Goal: Task Accomplishment & Management: Complete application form

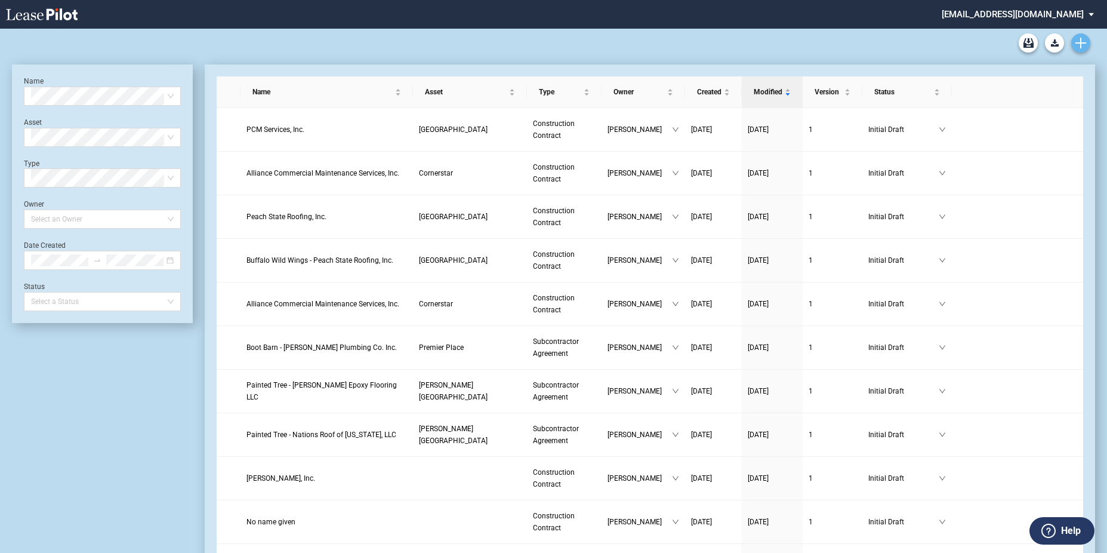
click at [1079, 38] on icon "Create new document" at bounding box center [1081, 43] width 11 height 11
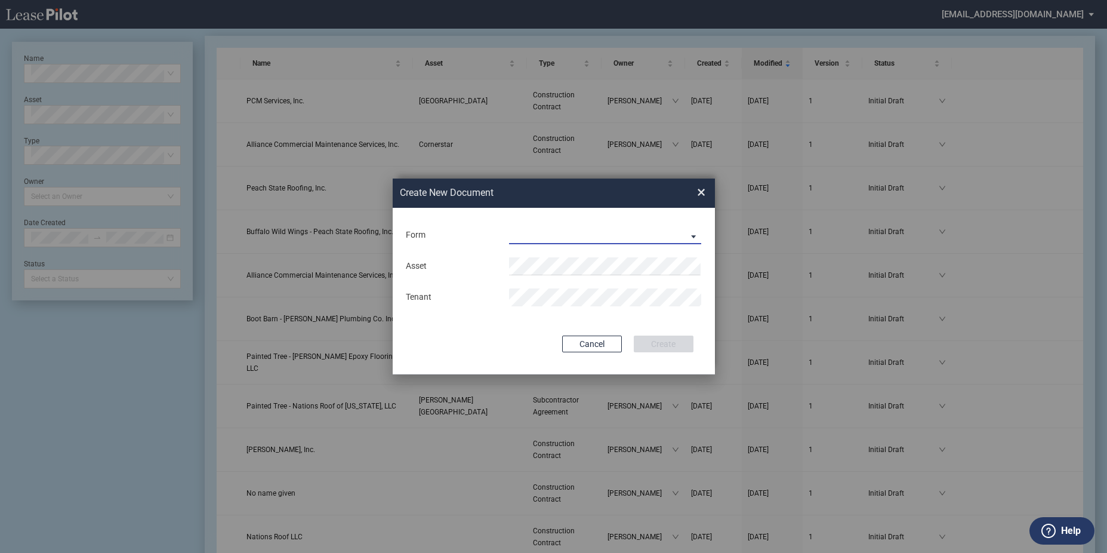
click at [597, 231] on md-select "Construction Contract Subcontractor Agreement" at bounding box center [605, 235] width 193 height 18
click at [593, 237] on div "Construction Contract" at bounding box center [556, 235] width 92 height 13
click at [550, 257] on md-input-container "Asset" at bounding box center [554, 265] width 298 height 20
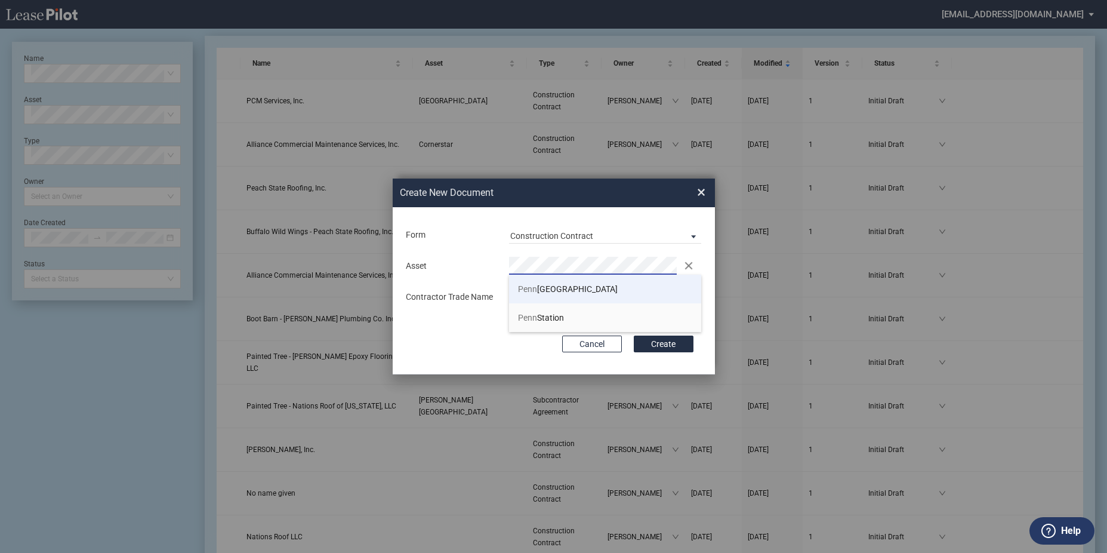
click at [569, 282] on li "Penn Mar Shopping Center" at bounding box center [605, 289] width 193 height 29
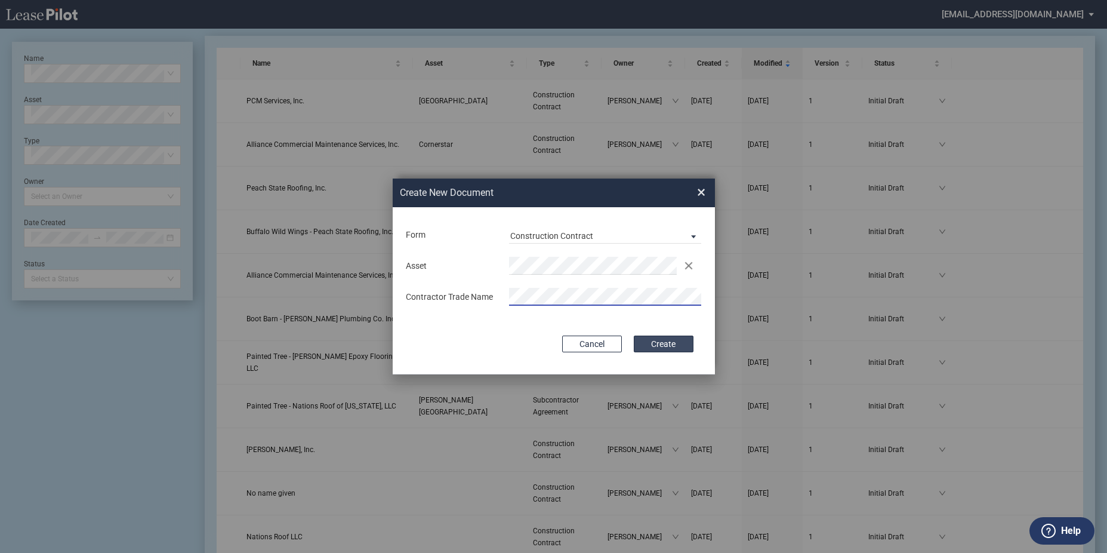
click at [644, 342] on button "Create" at bounding box center [664, 343] width 60 height 17
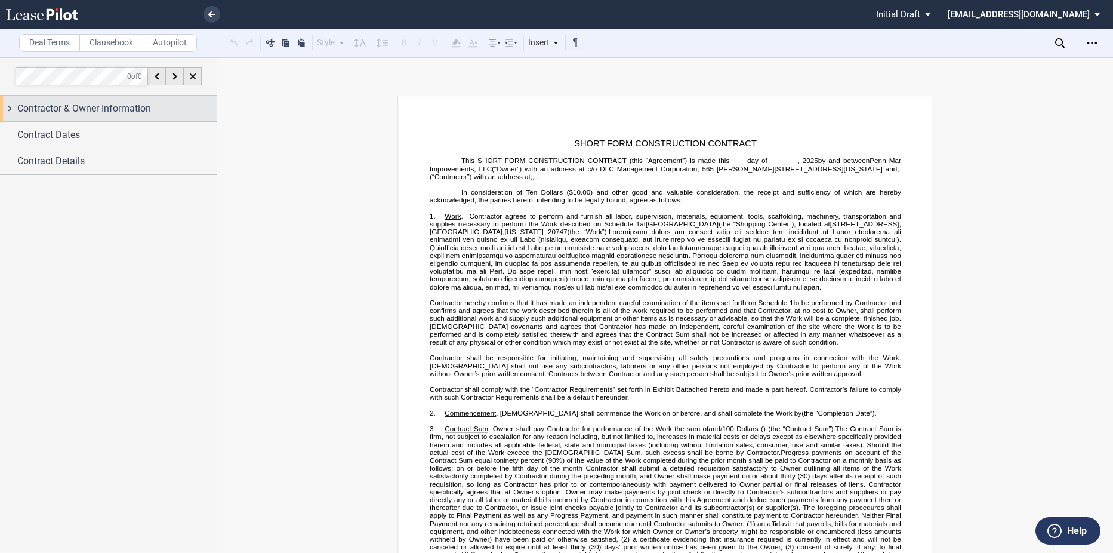
click at [101, 115] on span "Contractor & Owner Information" at bounding box center [84, 108] width 134 height 14
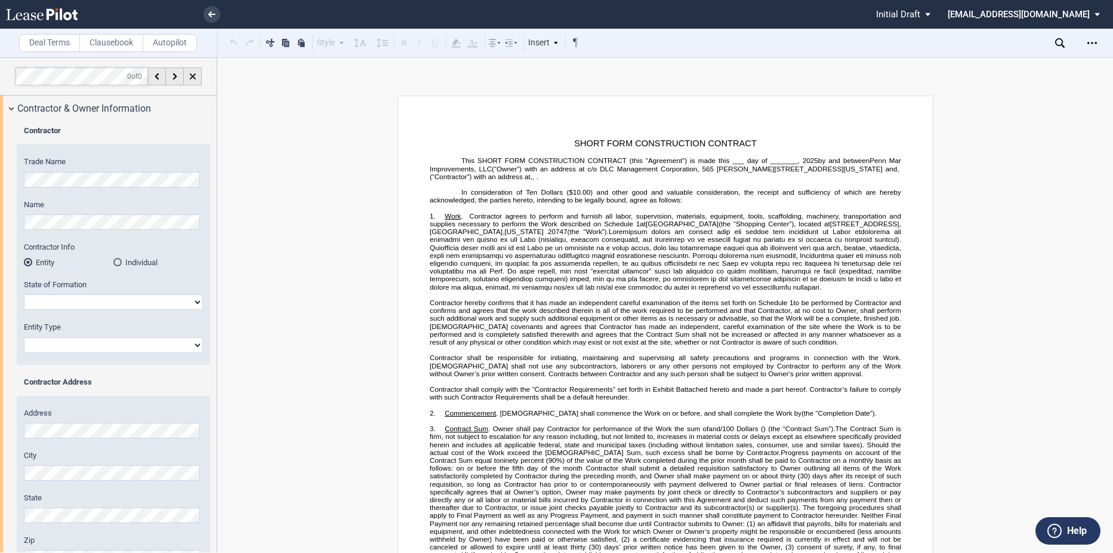
click at [23, 174] on div "Trade Name Name Contractor Info Entity Individual State of Formation [US_STATE]…" at bounding box center [113, 260] width 193 height 208
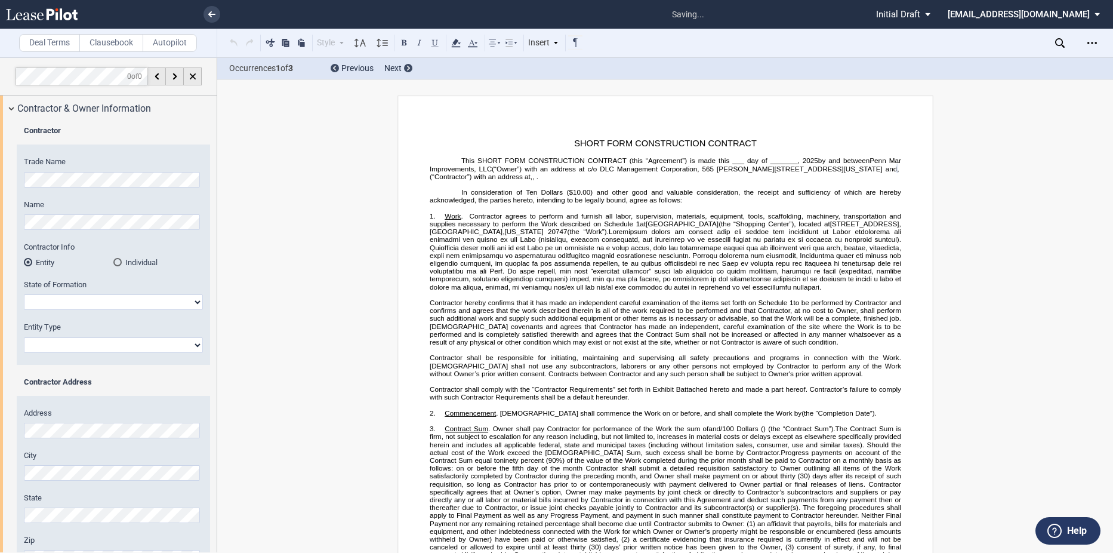
click at [95, 294] on div "State of Formation [US_STATE] [US_STATE] [US_STATE] [US_STATE] [US_STATE] [US_S…" at bounding box center [113, 294] width 179 height 30
click at [94, 301] on select "[US_STATE] [US_STATE] [US_STATE] [US_STATE] [US_STATE] [US_STATE] [US_STATE] [U…" at bounding box center [113, 302] width 179 height 16
select select "[US_STATE]"
click at [24, 294] on select "[US_STATE] [US_STATE] [US_STATE] [US_STATE] [US_STATE] [US_STATE] [US_STATE] [U…" at bounding box center [113, 302] width 179 height 16
click at [95, 348] on select "Corporation Limited Liability Company General Partnership Limited Partnership O…" at bounding box center [113, 345] width 179 height 16
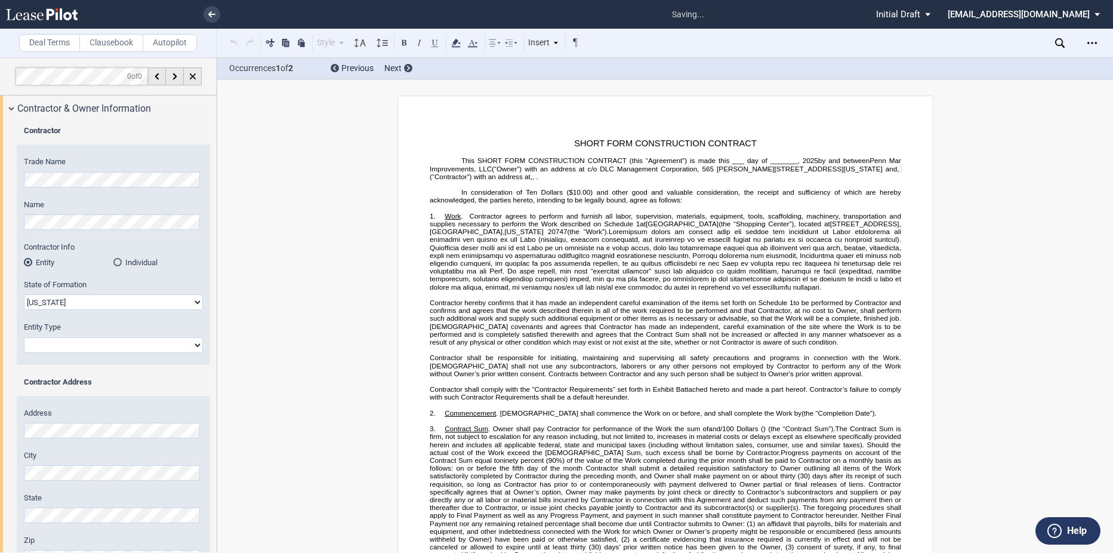
click at [24, 337] on select "Corporation Limited Liability Company General Partnership Limited Partnership O…" at bounding box center [113, 345] width 179 height 16
click at [80, 352] on select "Corporation Limited Liability Company General Partnership Limited Partnership O…" at bounding box center [113, 345] width 179 height 16
select select "Corporation"
click at [24, 337] on select "Corporation Limited Liability Company General Partnership Limited Partnership O…" at bounding box center [113, 345] width 179 height 16
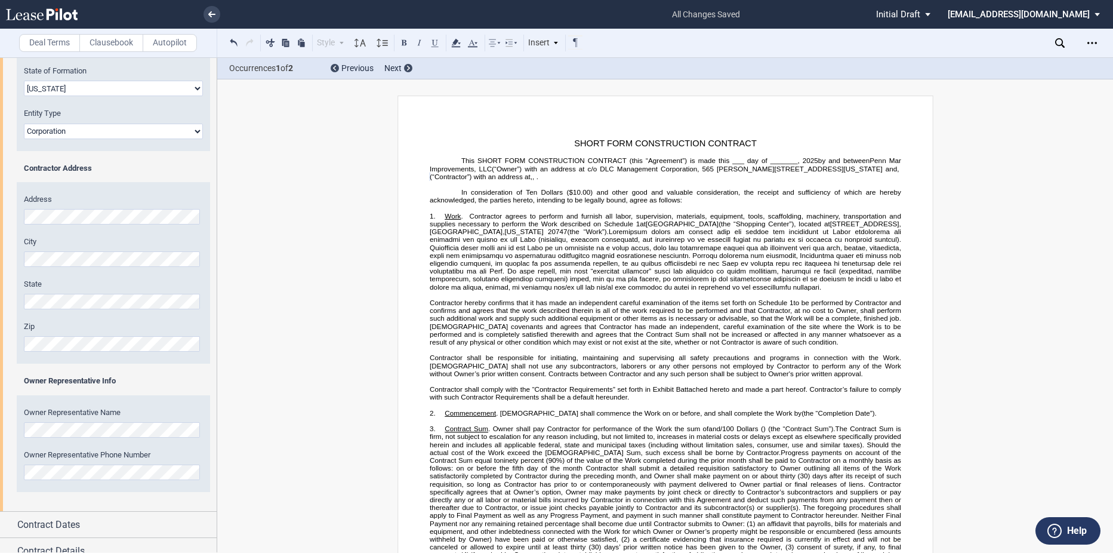
scroll to position [226, 0]
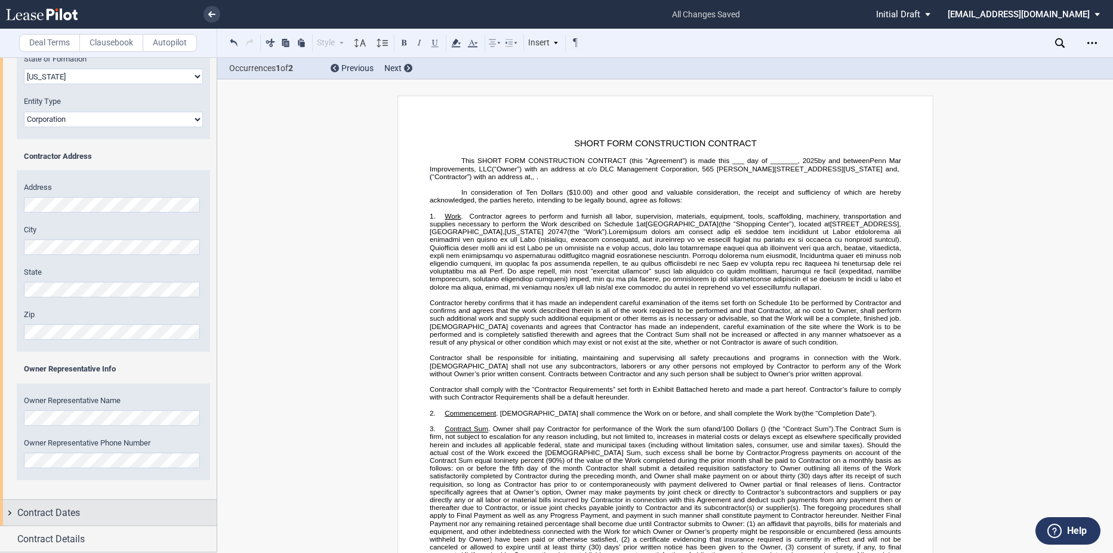
click at [94, 519] on div "Contract Dates" at bounding box center [116, 513] width 199 height 14
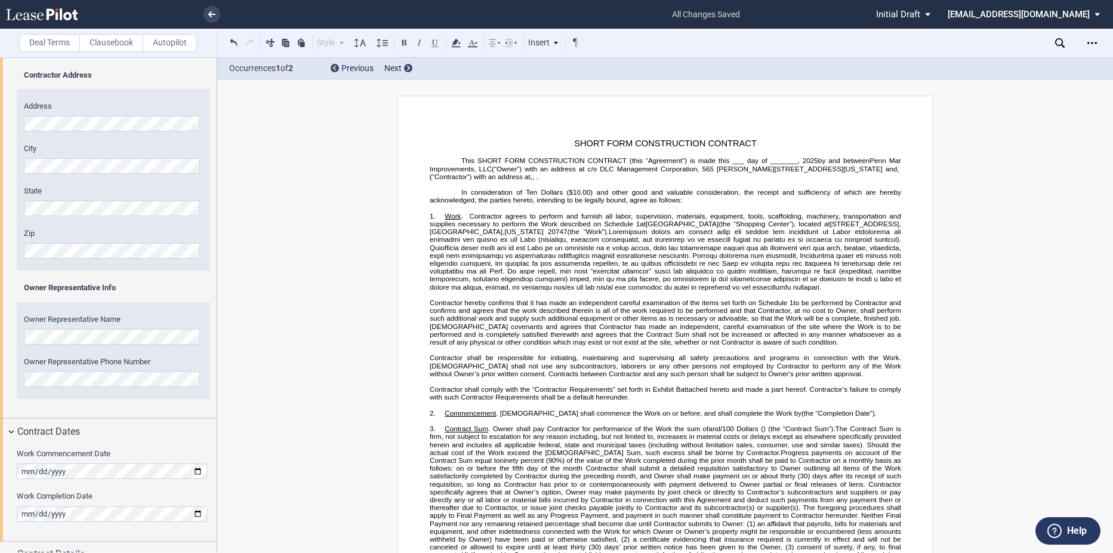
scroll to position [322, 0]
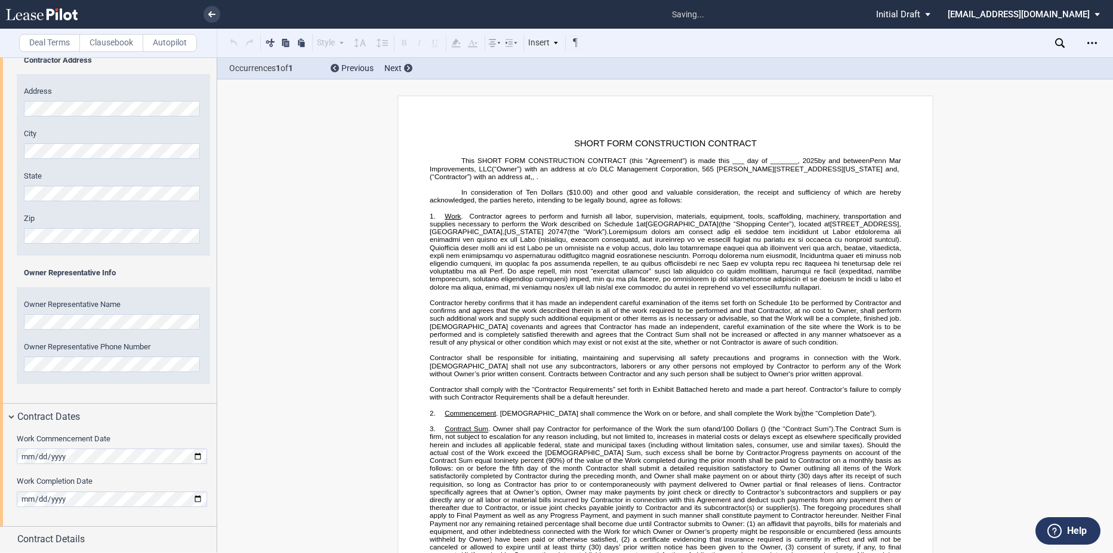
click at [74, 510] on div "Work Commencement Date Work Completion Date" at bounding box center [108, 477] width 217 height 96
click at [67, 535] on span "Contract Details" at bounding box center [50, 539] width 67 height 14
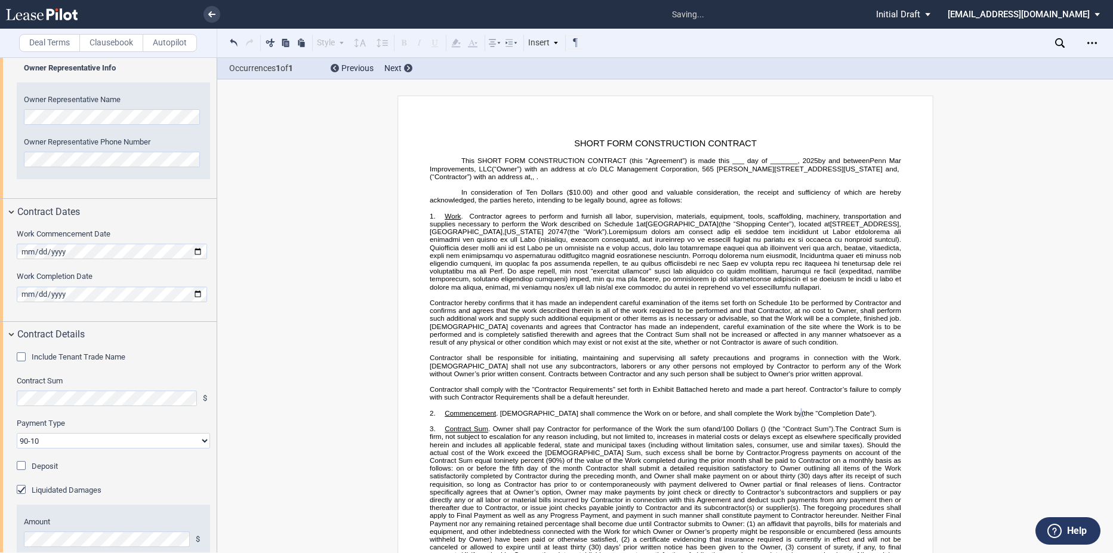
scroll to position [601, 0]
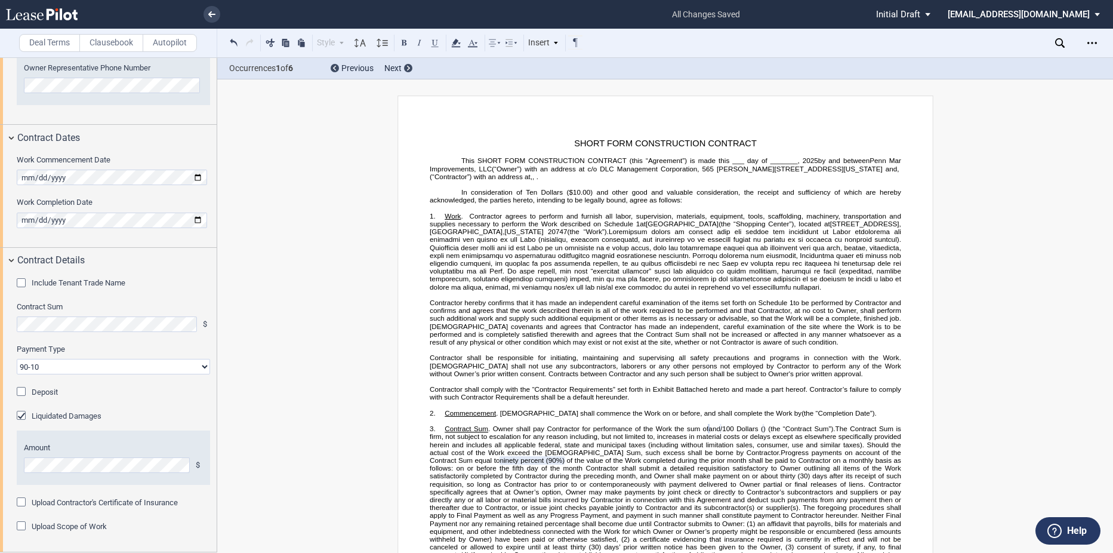
click at [22, 412] on div "Liquidated Damages" at bounding box center [23, 417] width 12 height 12
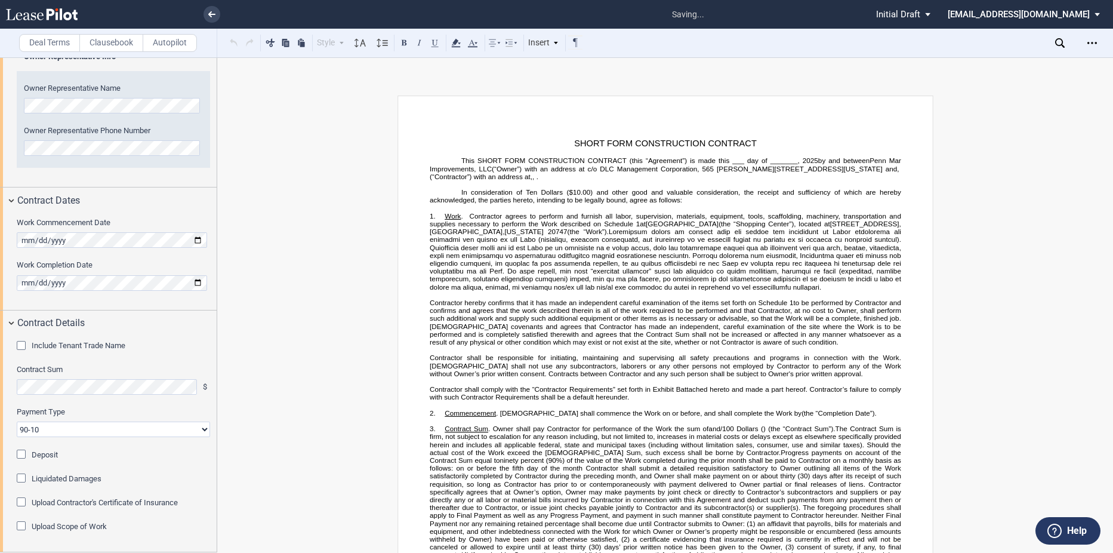
click at [93, 429] on select "90-10 30-30-30-10 100 Upon Completion" at bounding box center [113, 429] width 193 height 16
select select "100 Upon Completion"
click at [17, 421] on select "90-10 30-30-30-10 100 Upon Completion" at bounding box center [113, 429] width 193 height 16
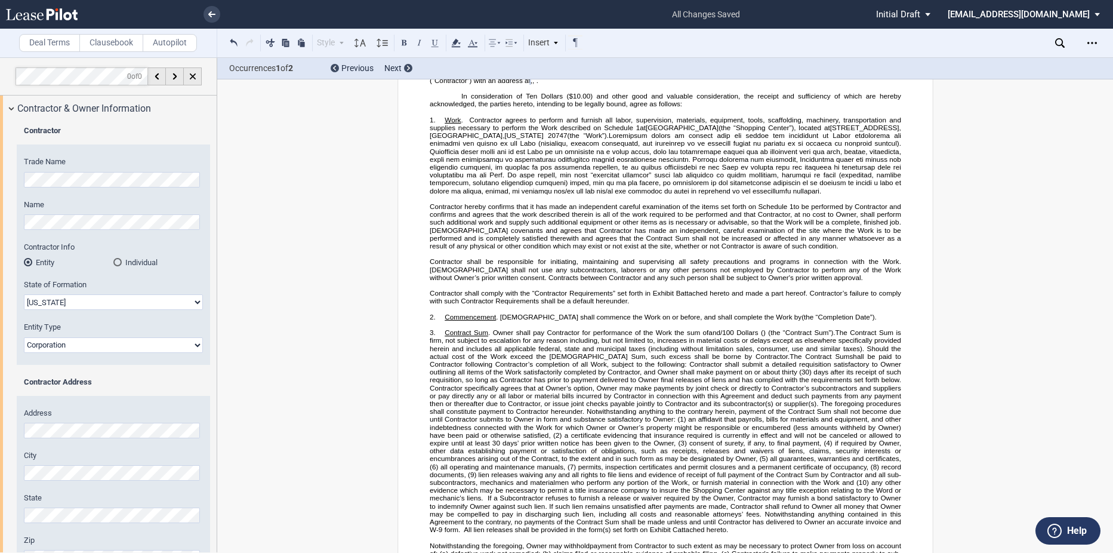
scroll to position [0, 0]
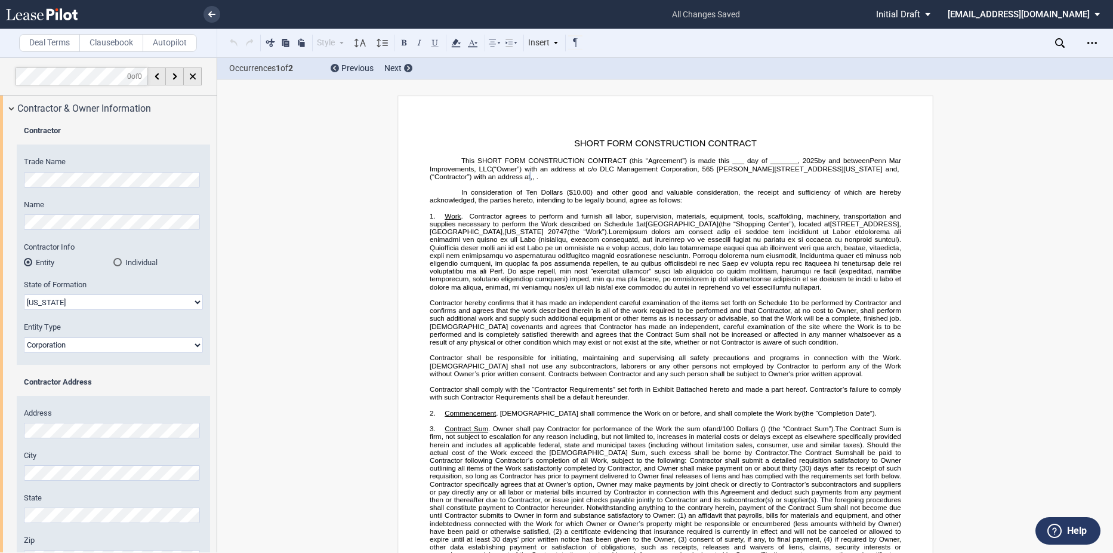
click at [98, 464] on div "City" at bounding box center [113, 465] width 179 height 30
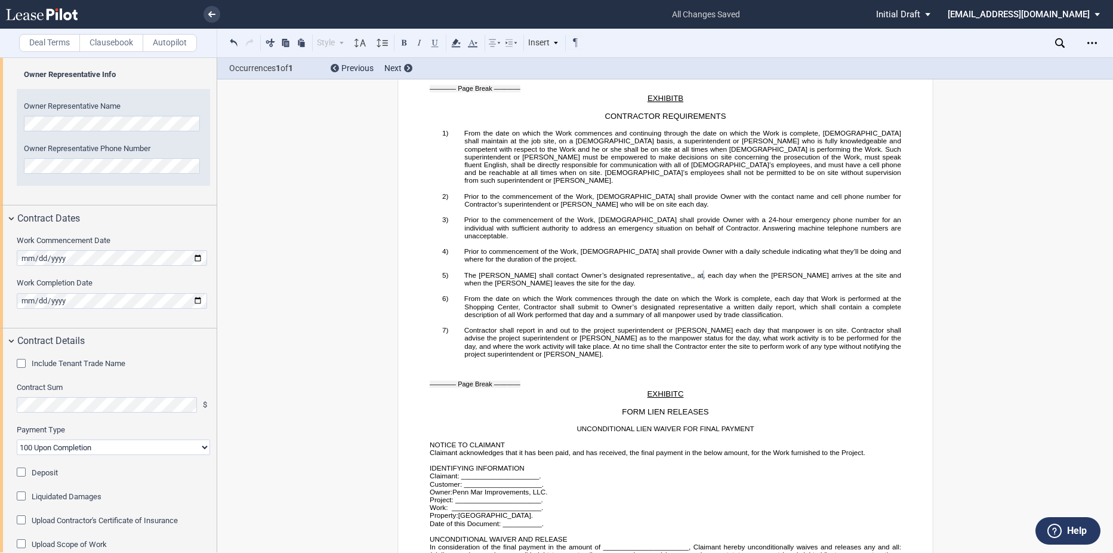
scroll to position [538, 0]
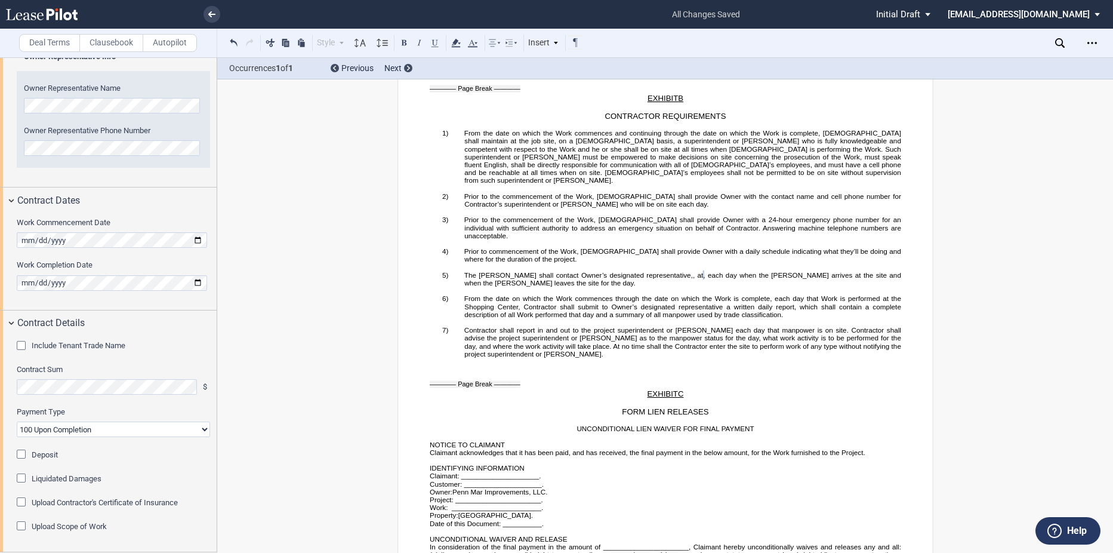
click at [24, 529] on div "Upload Scope of Work" at bounding box center [23, 527] width 12 height 12
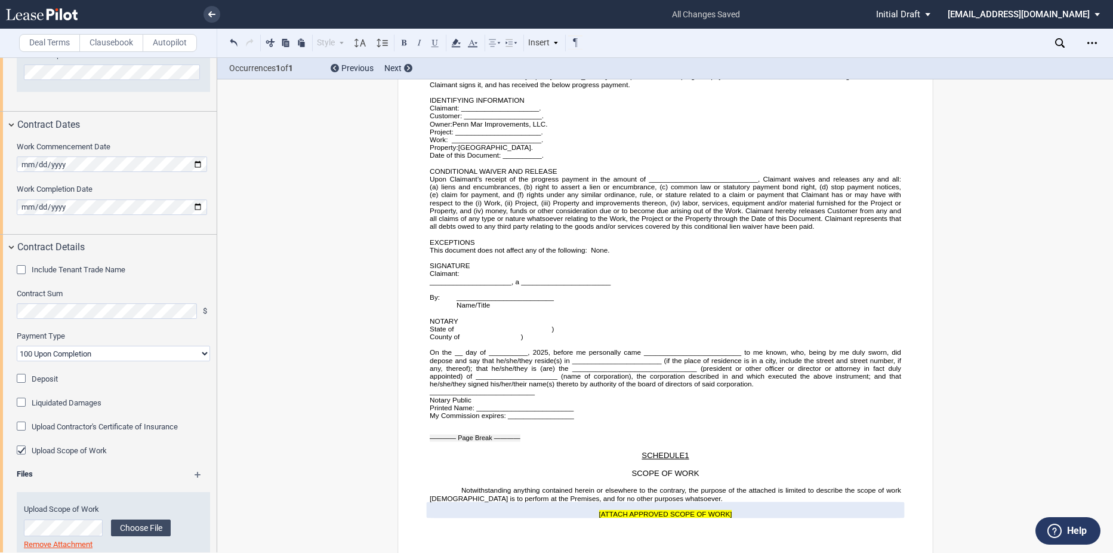
scroll to position [643, 0]
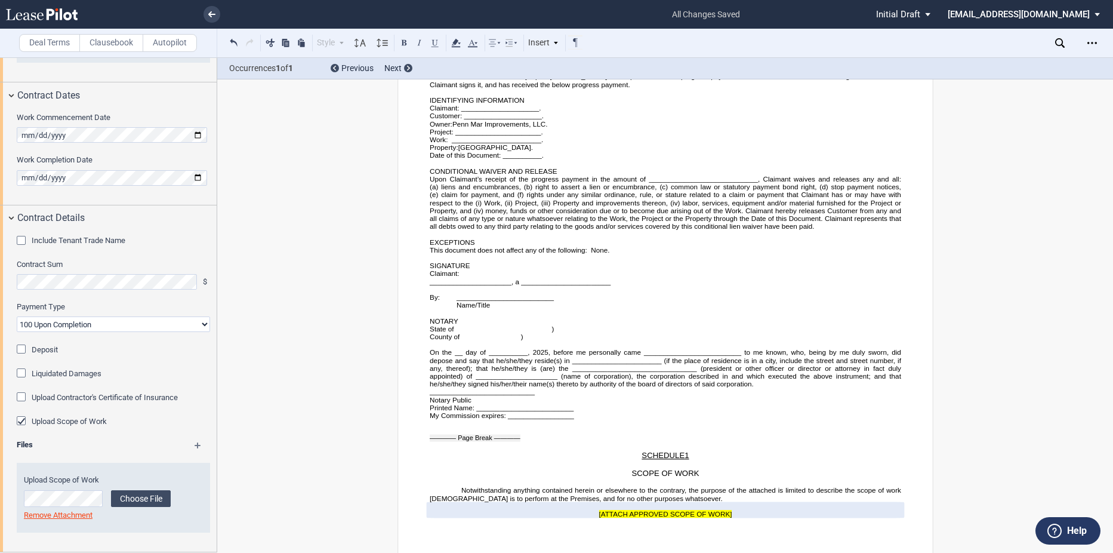
click at [213, 439] on div "Include Tenant Trade Name Tenant Trade Name Contract Sum $ Payment Type 90-10 3…" at bounding box center [108, 391] width 217 height 321
click at [191, 446] on div "Files" at bounding box center [114, 446] width 208 height 15
click at [195, 444] on md-icon at bounding box center [203, 449] width 17 height 14
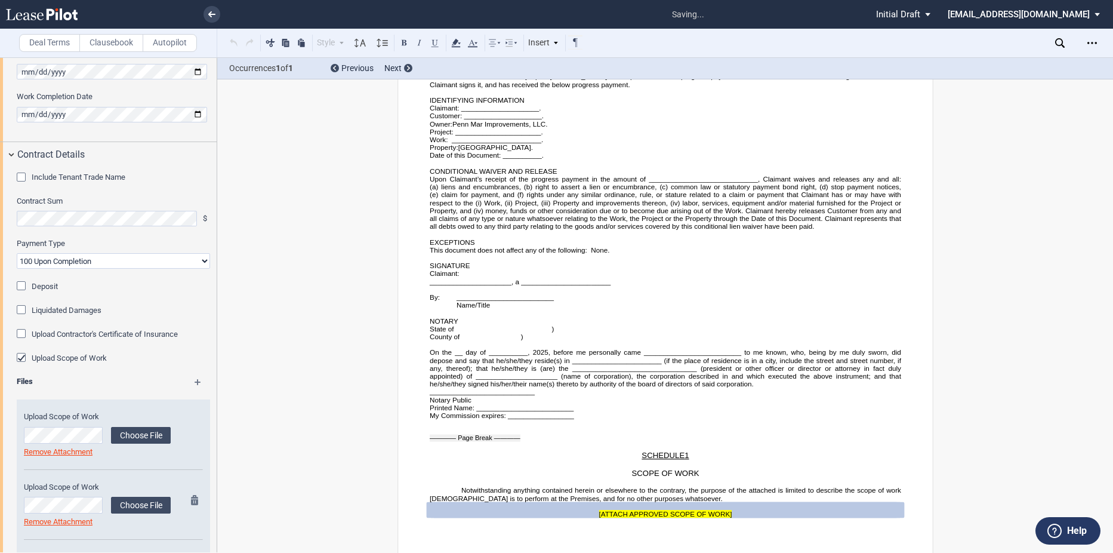
scroll to position [783, 0]
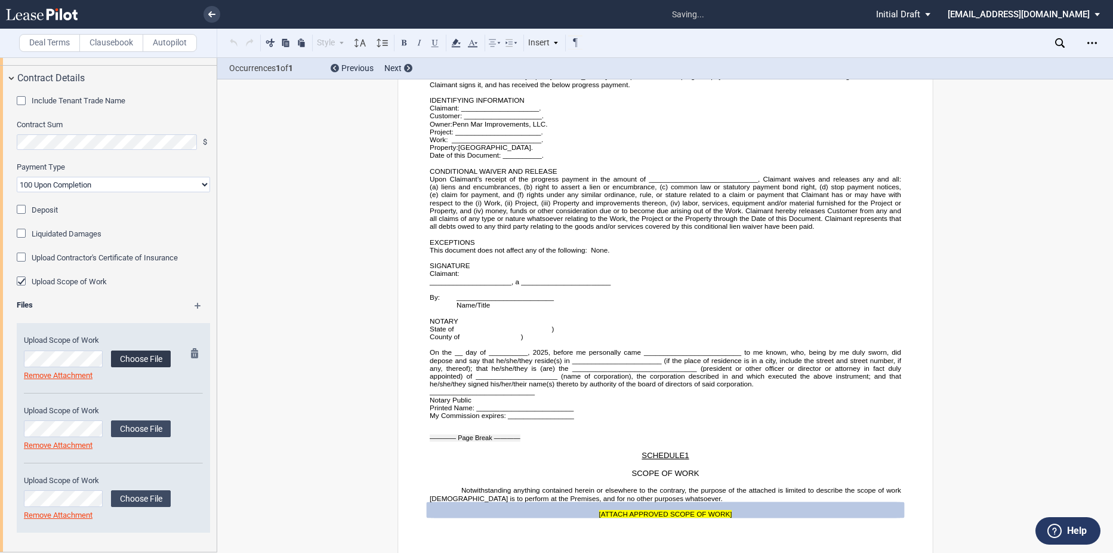
click at [122, 361] on label "Choose File" at bounding box center [141, 358] width 60 height 17
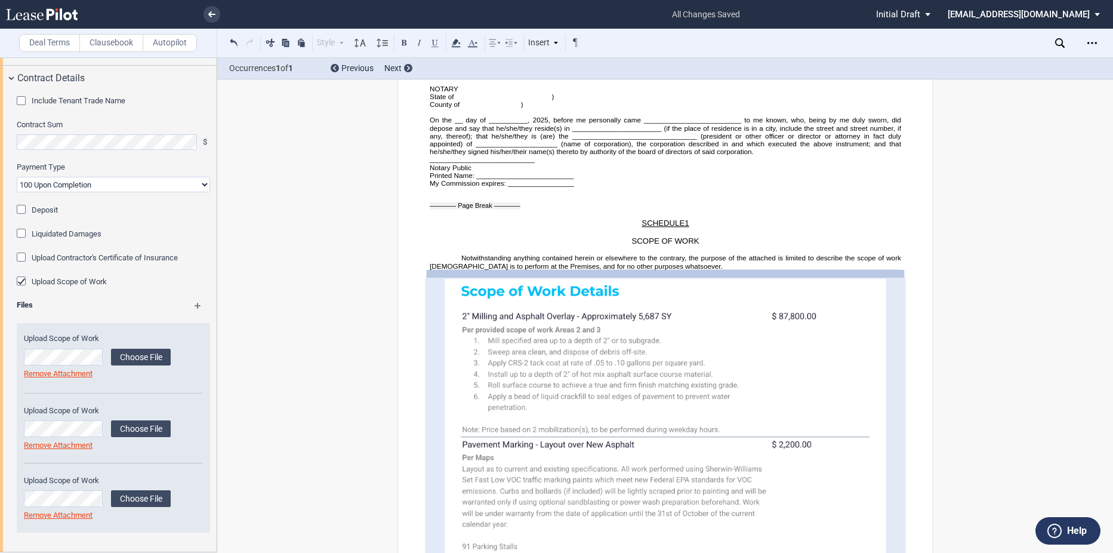
scroll to position [4334, 0]
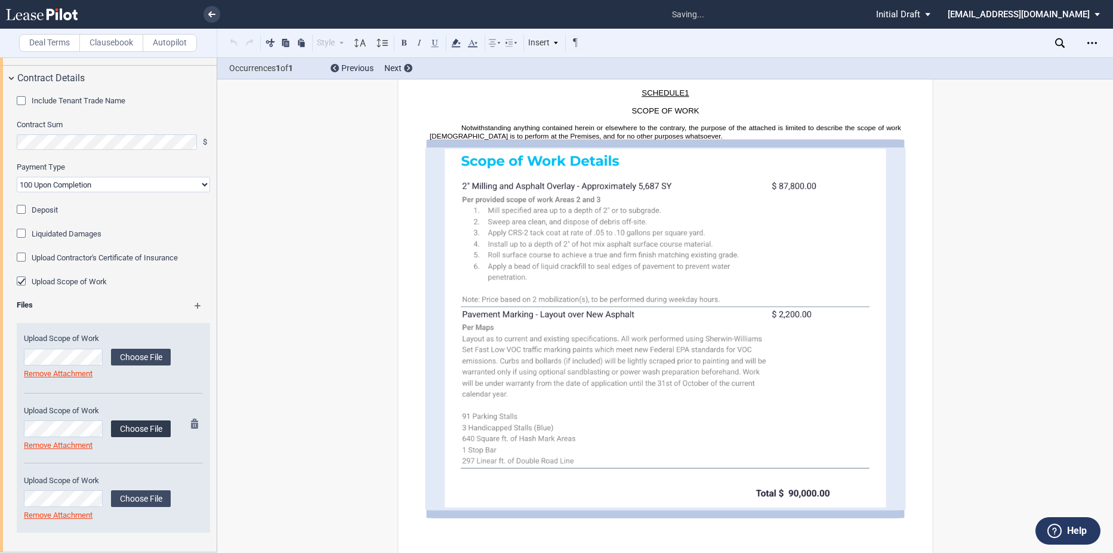
click at [131, 431] on label "Choose File" at bounding box center [141, 428] width 60 height 17
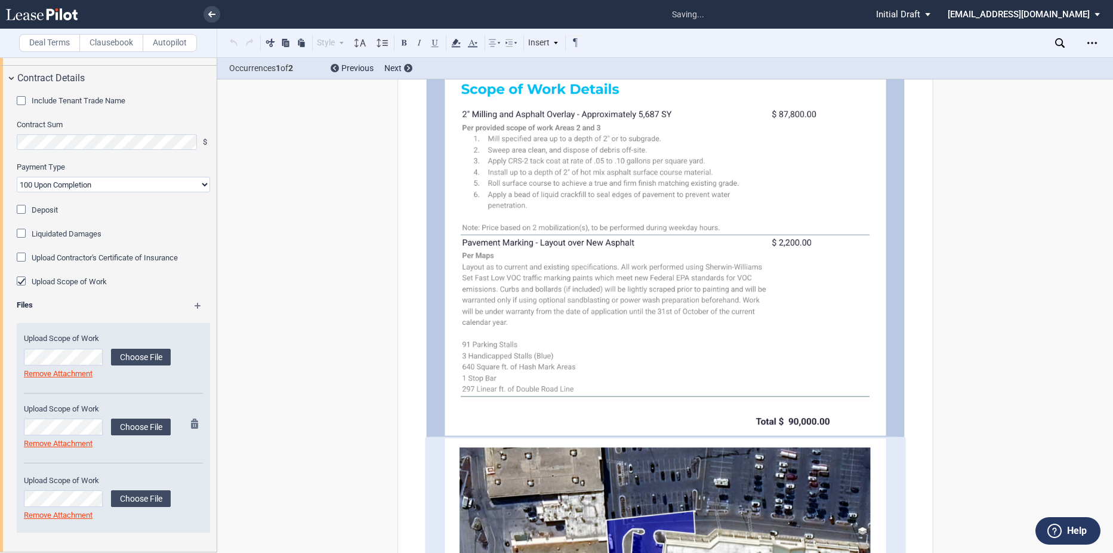
scroll to position [4409, 0]
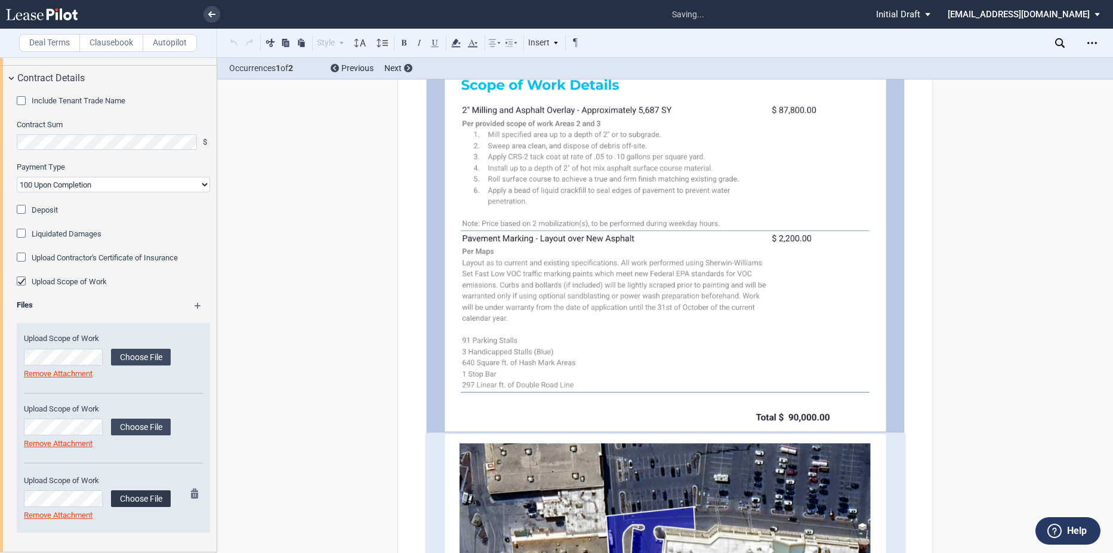
click at [152, 495] on label "Choose File" at bounding box center [141, 498] width 60 height 17
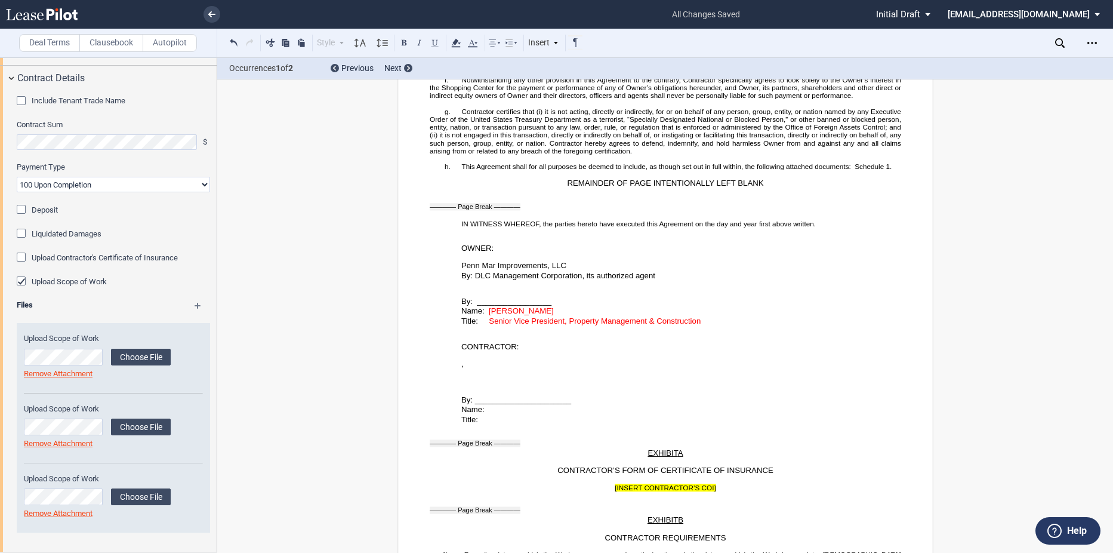
scroll to position [2011, 0]
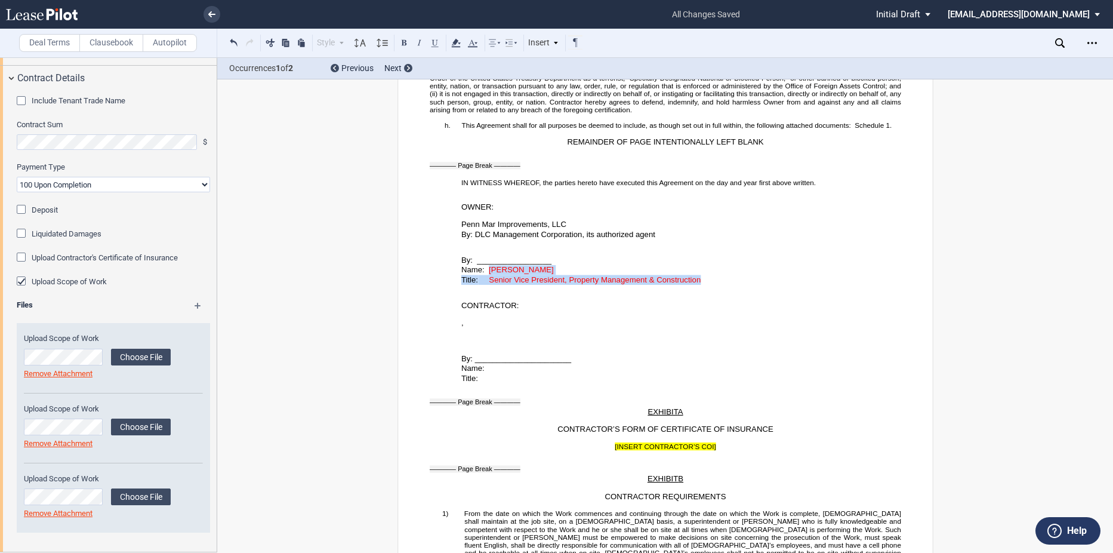
drag, startPoint x: 486, startPoint y: 279, endPoint x: 710, endPoint y: 291, distance: 224.2
click at [710, 285] on div "By: _________________ Name: [PERSON_NAME] Title: Senior Vice President, Propert…" at bounding box center [666, 261] width 472 height 45
click at [478, 45] on icon at bounding box center [473, 43] width 14 height 14
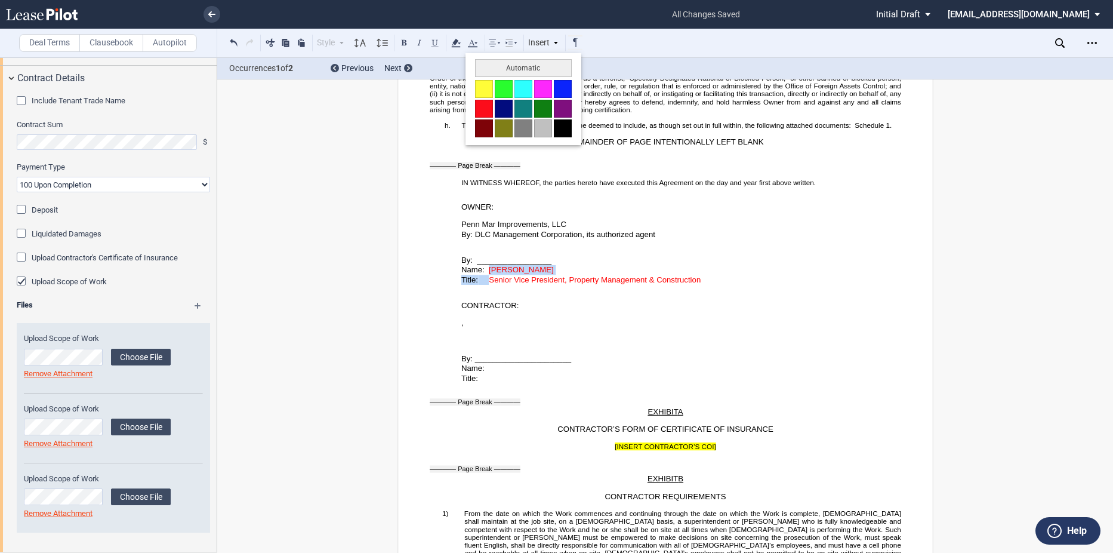
click at [567, 125] on button at bounding box center [563, 128] width 18 height 18
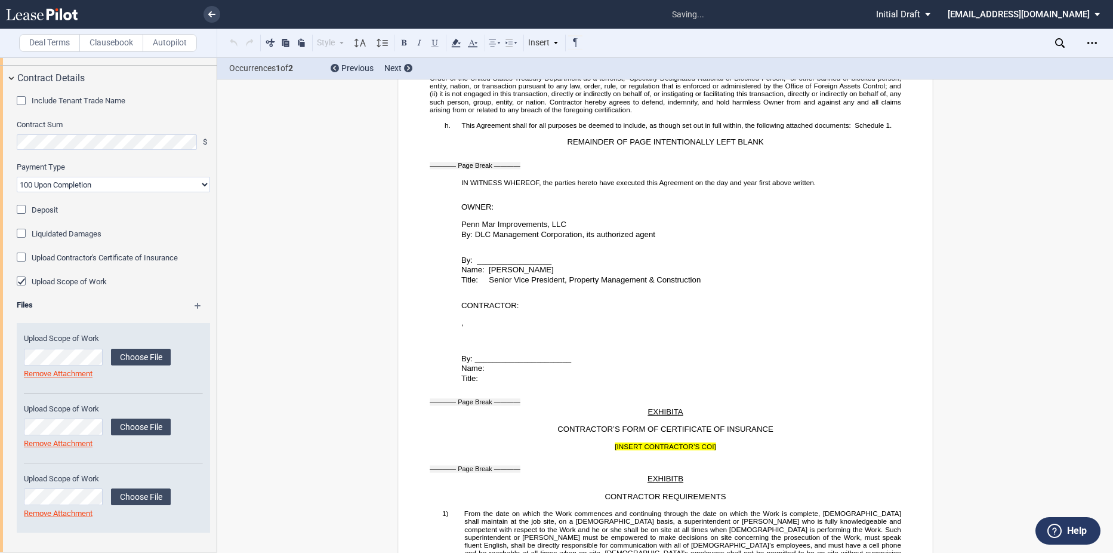
click at [564, 310] on p "CONTRACTOR:" at bounding box center [681, 305] width 440 height 10
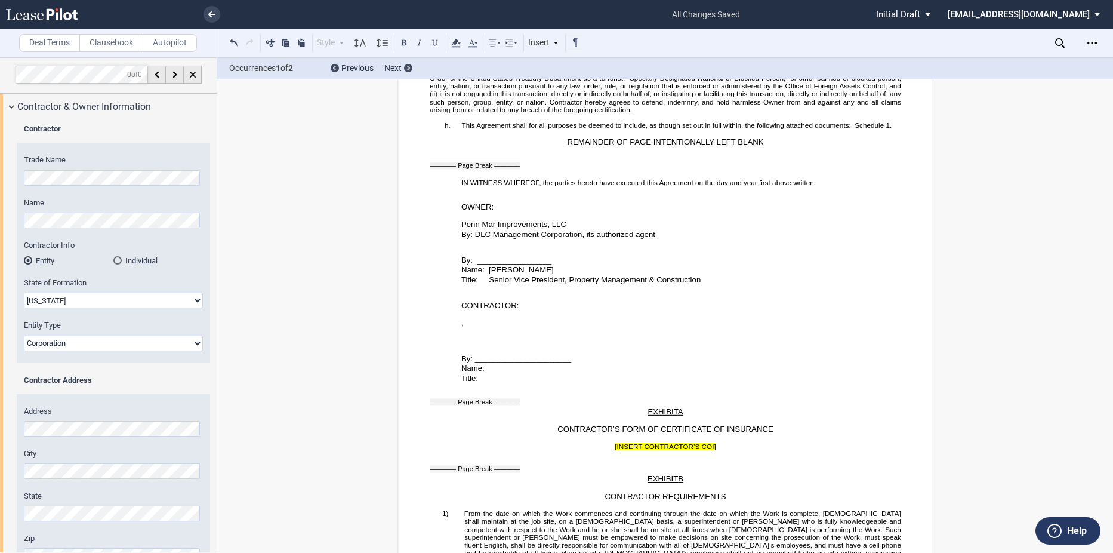
scroll to position [0, 0]
click at [1094, 43] on icon "Open Lease options menu" at bounding box center [1093, 43] width 10 height 10
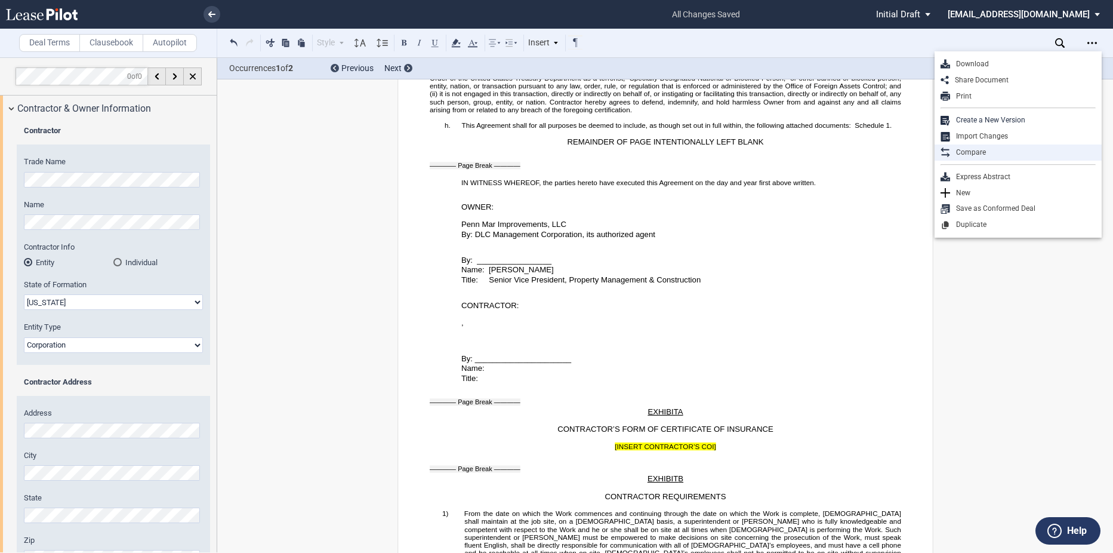
click at [976, 150] on div "Compare" at bounding box center [1023, 152] width 146 height 10
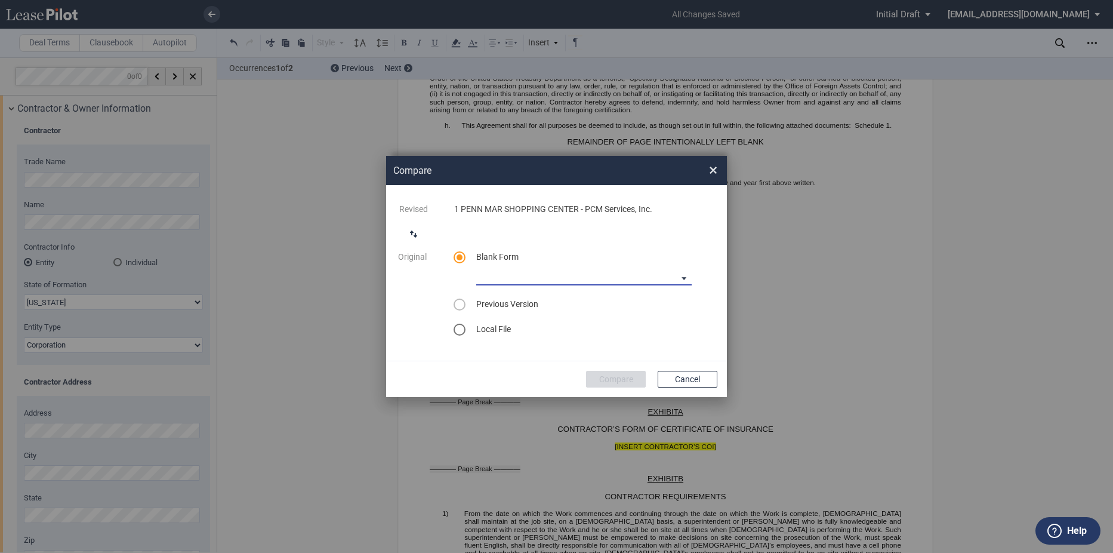
click at [569, 278] on md-select "90-10 Payment Blank Form (Construction Contract) [PHONE_NUMBER] Payment Blank F…" at bounding box center [584, 276] width 216 height 18
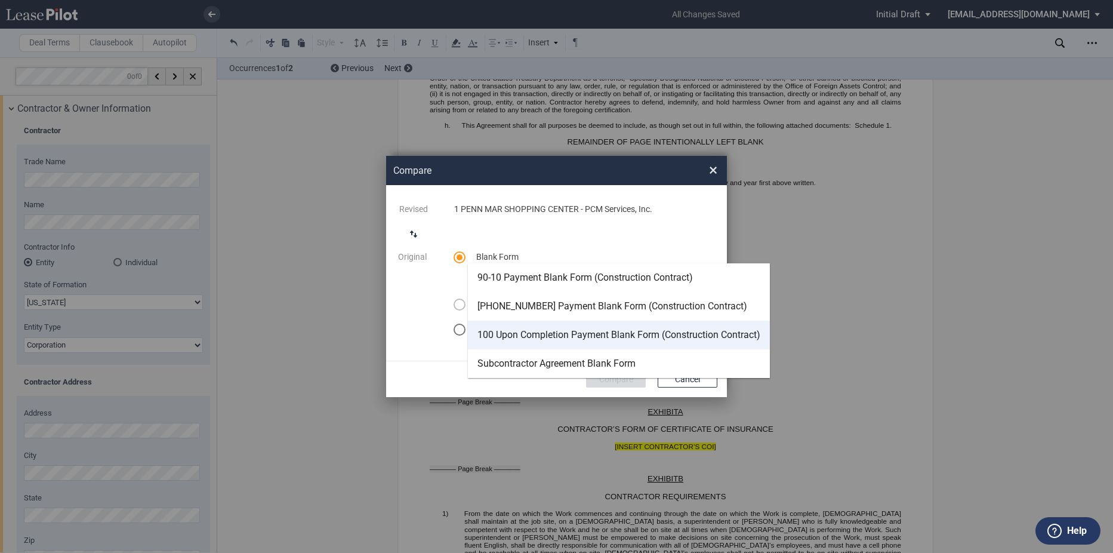
click at [581, 335] on div "100 Upon Completion Payment Blank Form (Construction Contract)" at bounding box center [619, 334] width 283 height 13
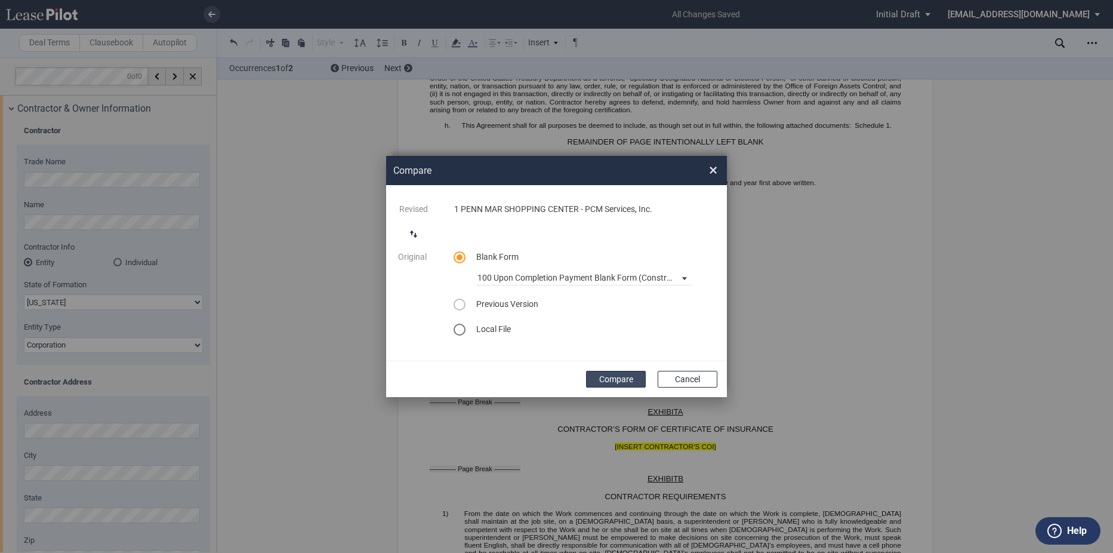
click at [636, 378] on button "Compare" at bounding box center [616, 379] width 60 height 17
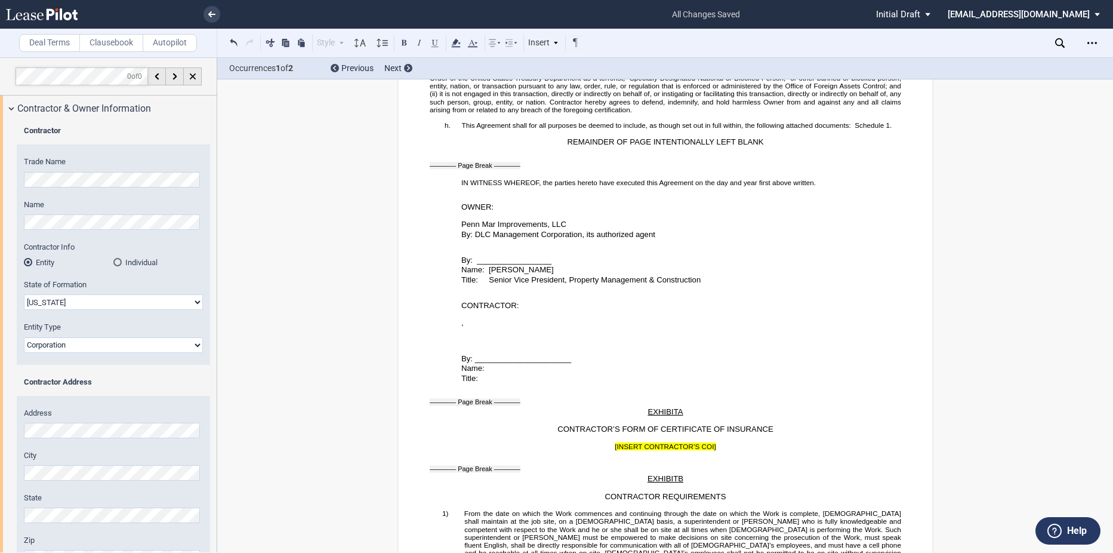
click at [1103, 42] on div "Download Share Document Print Create a New Version Import Changes Compare Expre…" at bounding box center [1093, 42] width 21 height 19
click at [1095, 42] on use "Open Lease options menu" at bounding box center [1093, 43] width 10 height 2
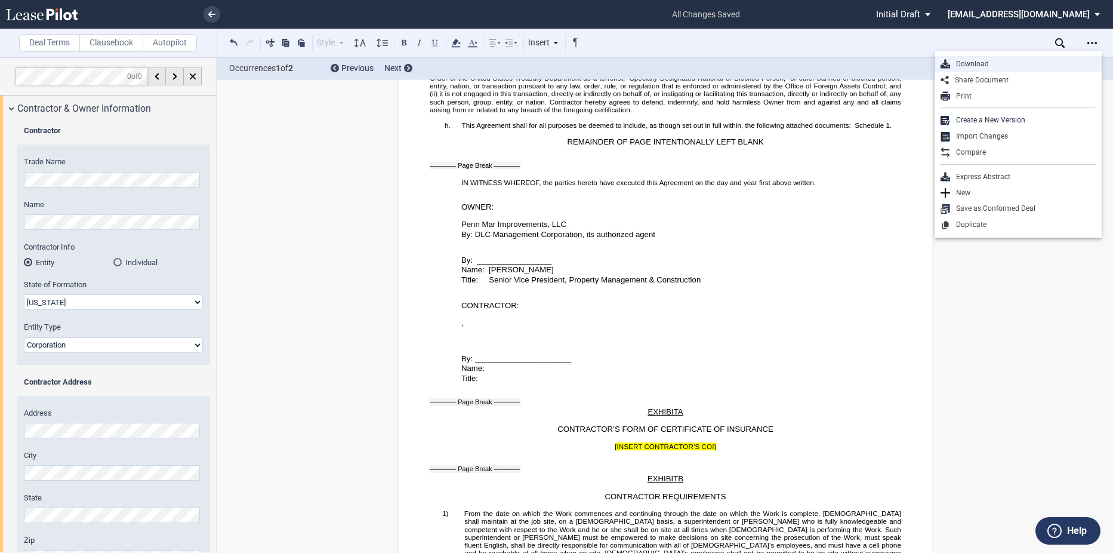
click at [989, 66] on div "Download" at bounding box center [1023, 64] width 146 height 10
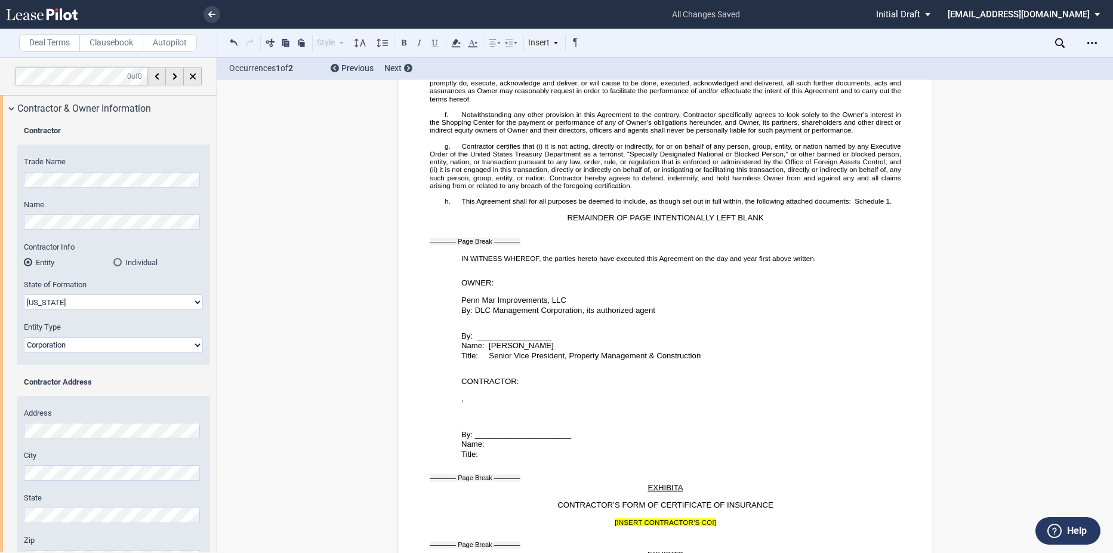
scroll to position [1891, 0]
